Goal: Task Accomplishment & Management: Use online tool/utility

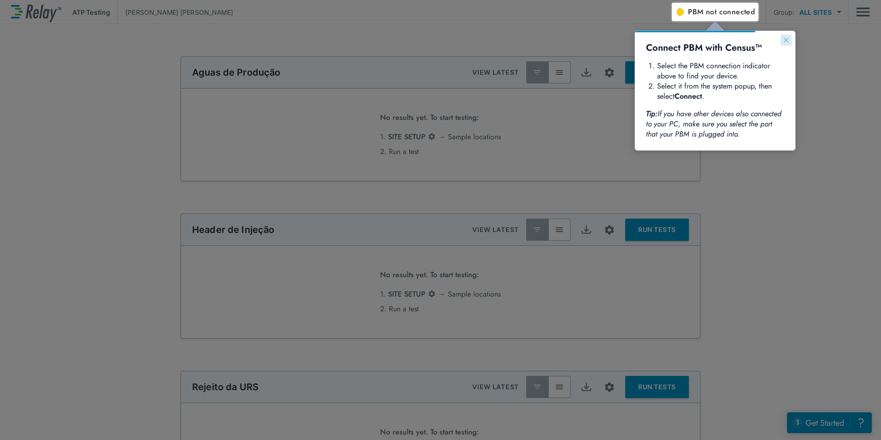
click at [788, 42] on icon "Close guide" at bounding box center [786, 40] width 5 height 5
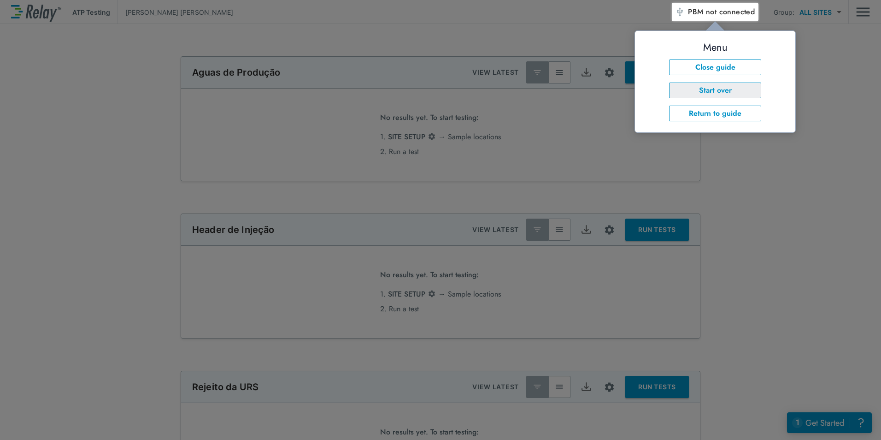
click at [729, 91] on button "Start over" at bounding box center [715, 90] width 92 height 16
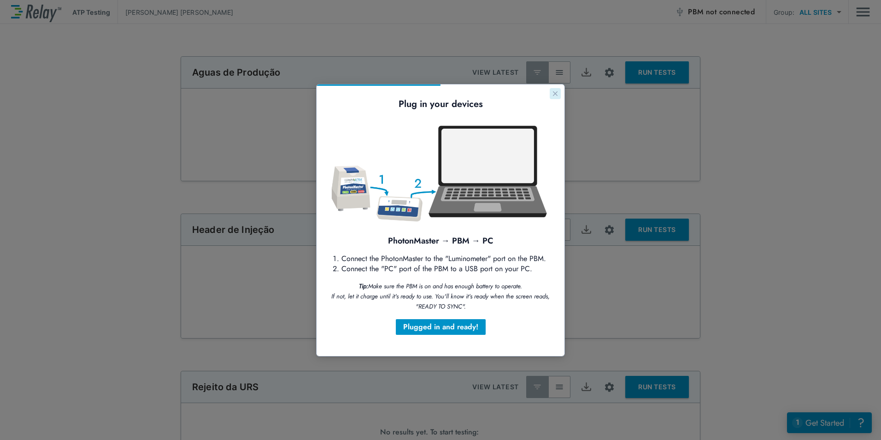
click at [555, 92] on icon "Close guide" at bounding box center [555, 93] width 7 height 7
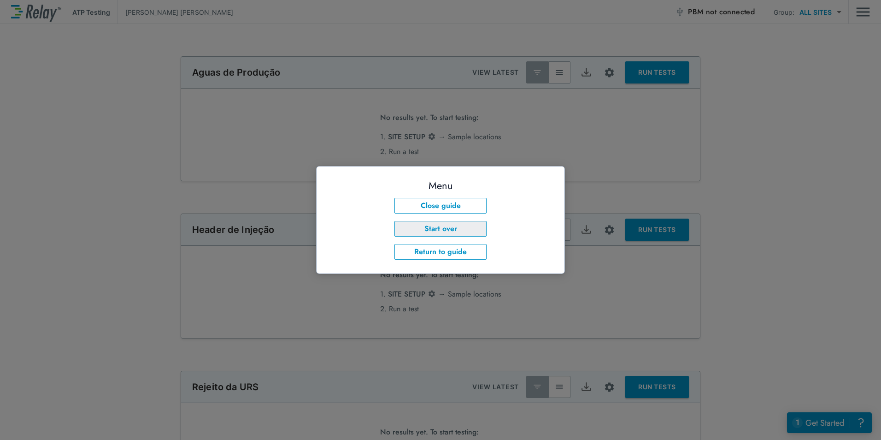
click at [455, 233] on button "Start over" at bounding box center [440, 229] width 92 height 16
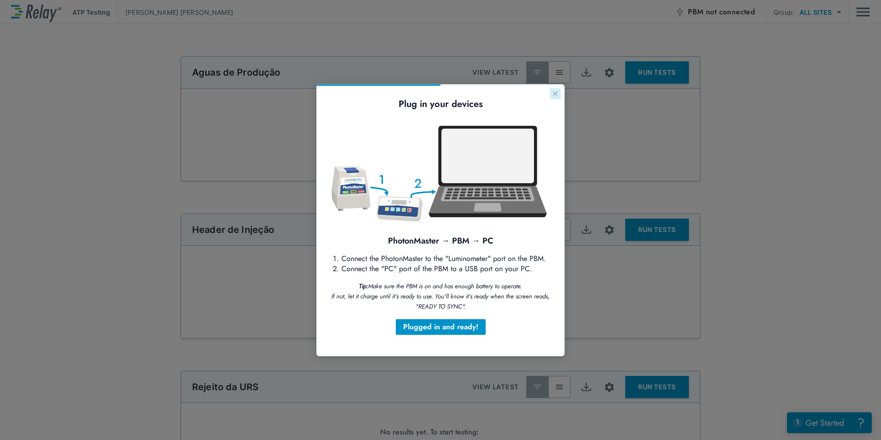
click at [553, 95] on icon "Close guide" at bounding box center [555, 93] width 7 height 7
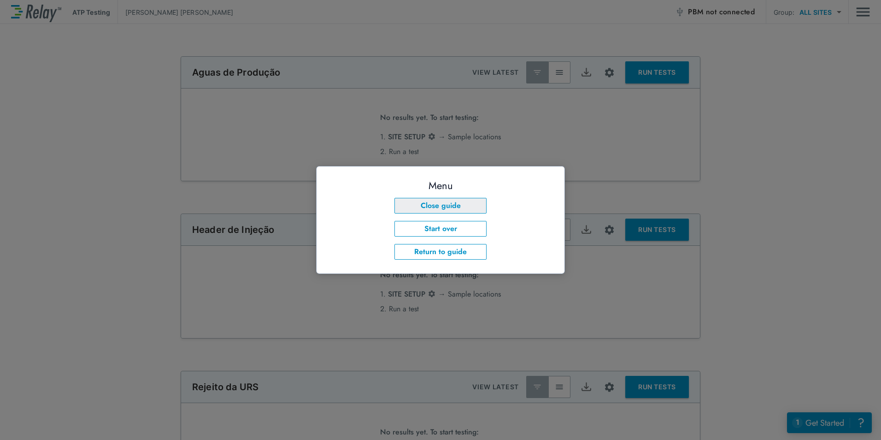
click at [440, 203] on button "Close guide" at bounding box center [440, 206] width 92 height 16
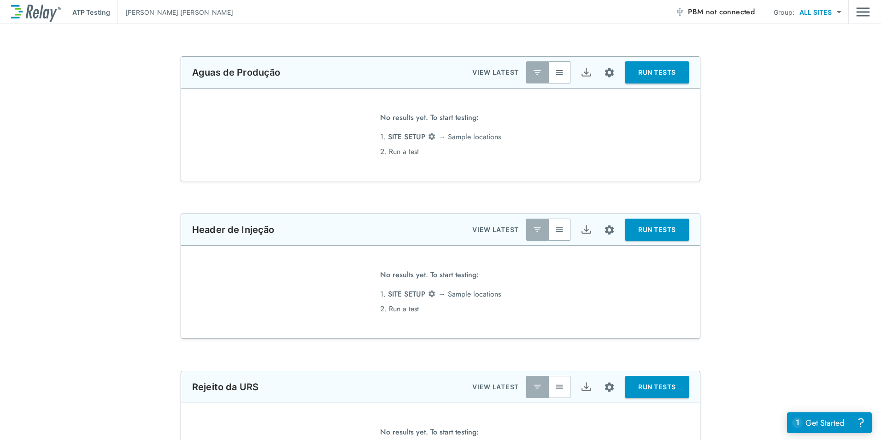
click at [656, 75] on button "RUN TESTS" at bounding box center [657, 72] width 64 height 22
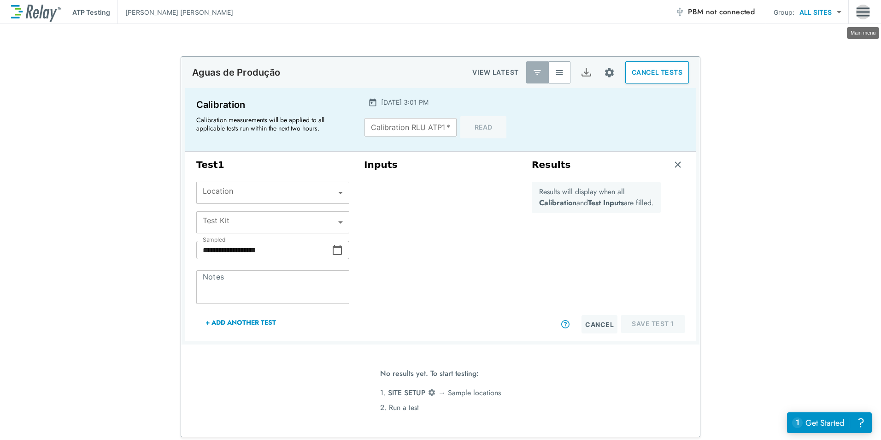
click at [864, 12] on img "Main menu" at bounding box center [863, 12] width 14 height 18
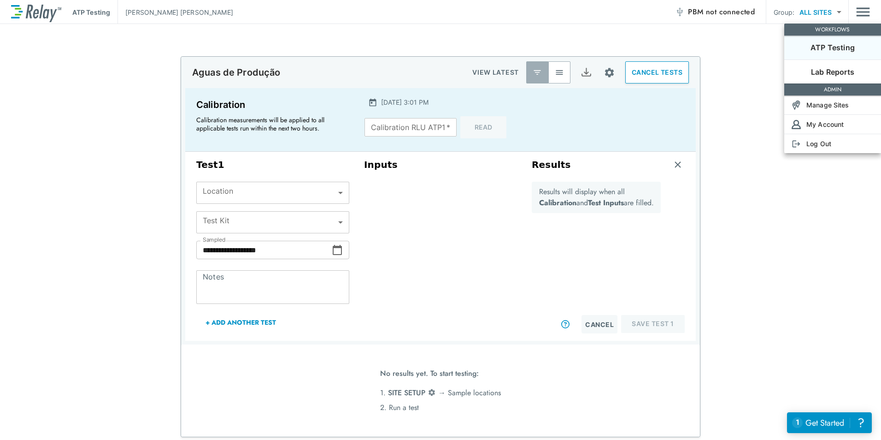
click at [838, 43] on p "ATP Testing" at bounding box center [833, 47] width 44 height 11
click at [476, 222] on div at bounding box center [440, 220] width 881 height 440
